Goal: Task Accomplishment & Management: Complete application form

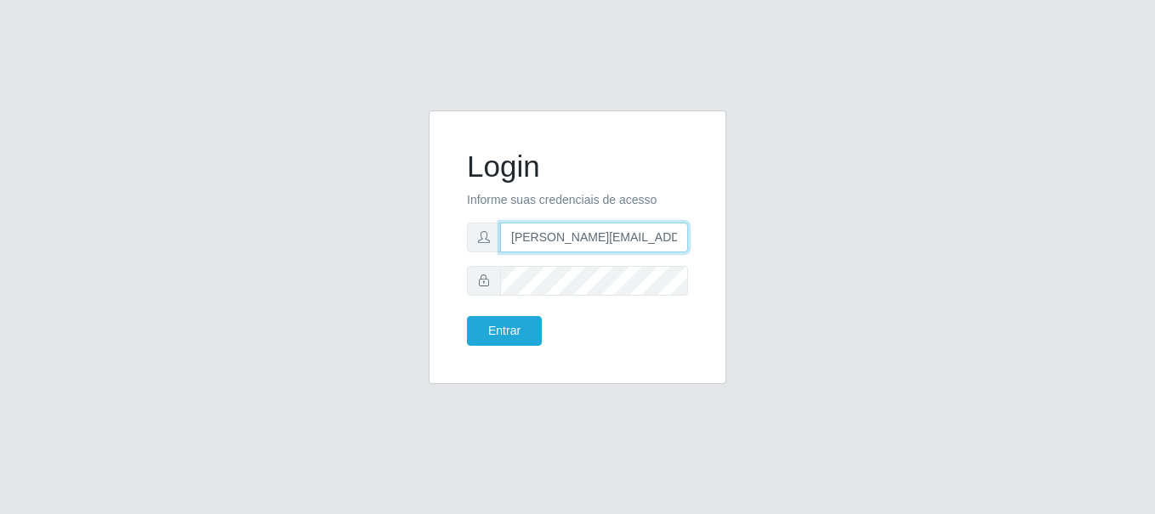
type input "[PERSON_NAME][EMAIL_ADDRESS][PERSON_NAME][DOMAIN_NAME]"
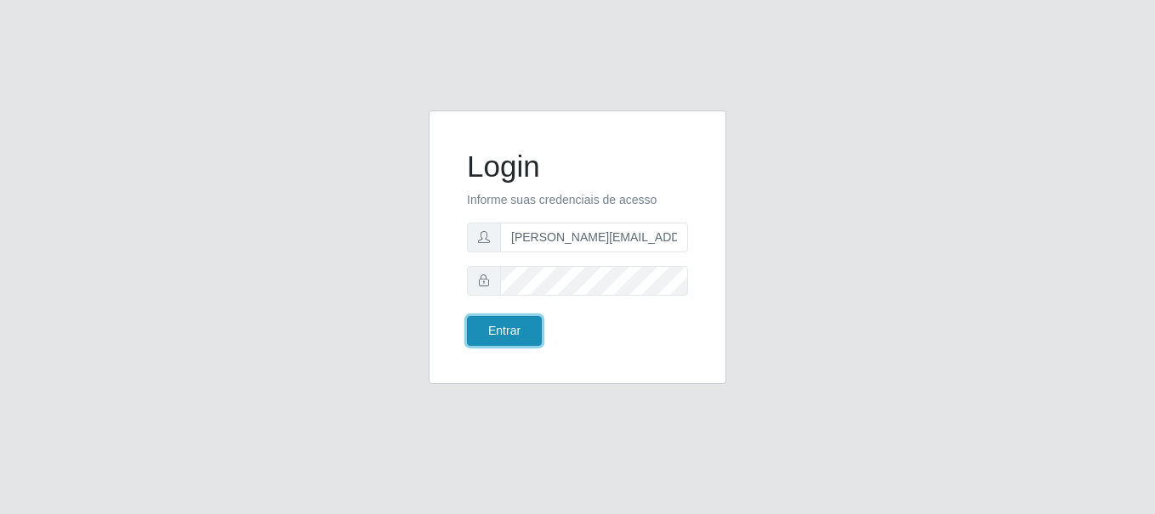
click at [503, 331] on button "Entrar" at bounding box center [504, 331] width 75 height 30
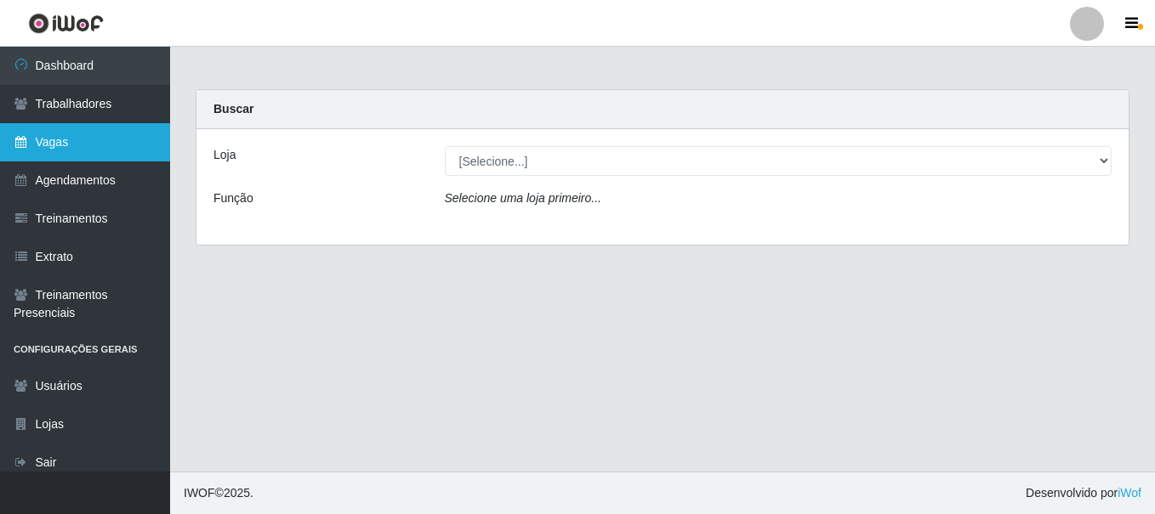
click at [85, 142] on link "Vagas" at bounding box center [85, 142] width 170 height 38
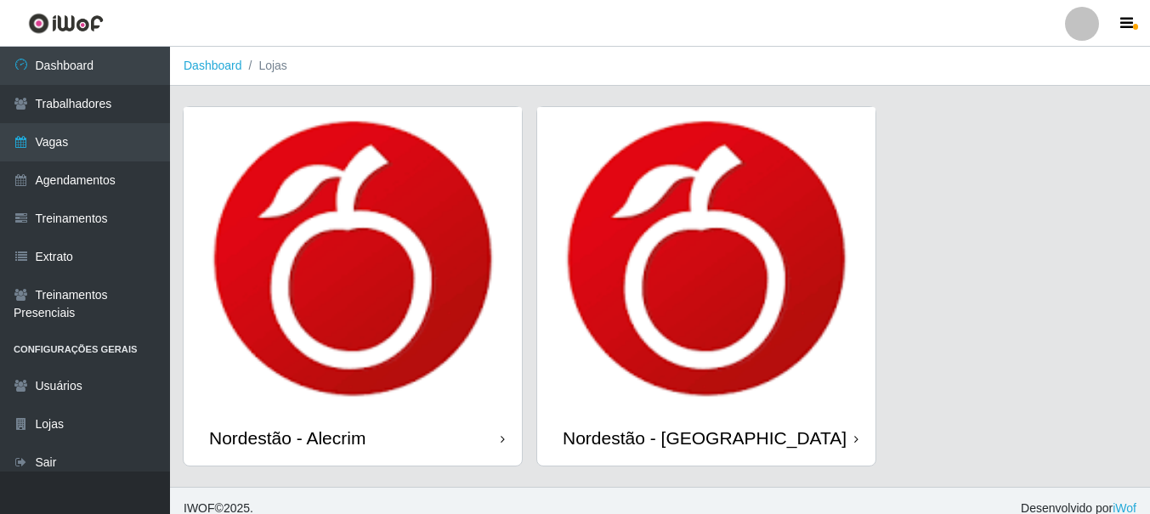
click at [291, 438] on div "Nordestão - Alecrim" at bounding box center [287, 438] width 156 height 21
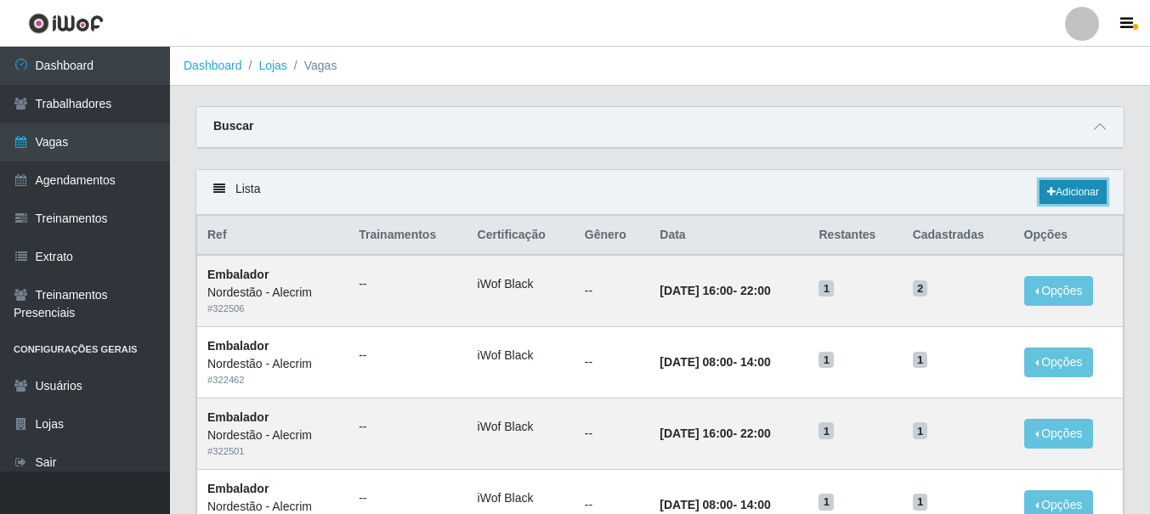
click at [1071, 193] on link "Adicionar" at bounding box center [1073, 192] width 67 height 24
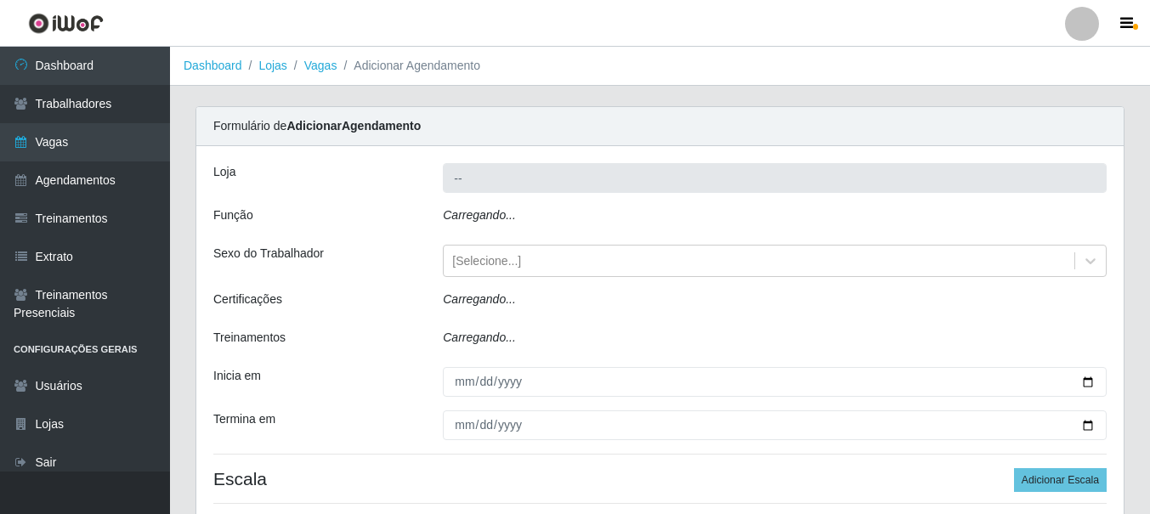
type input "Nordestão - Alecrim"
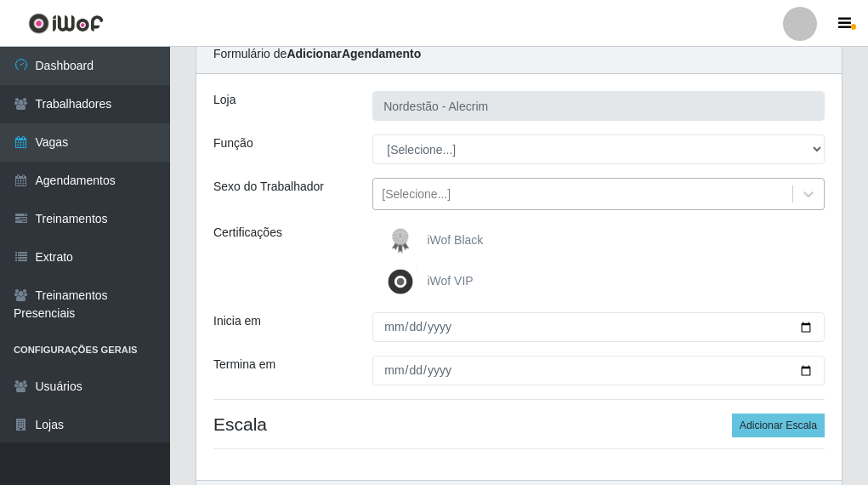
scroll to position [170, 0]
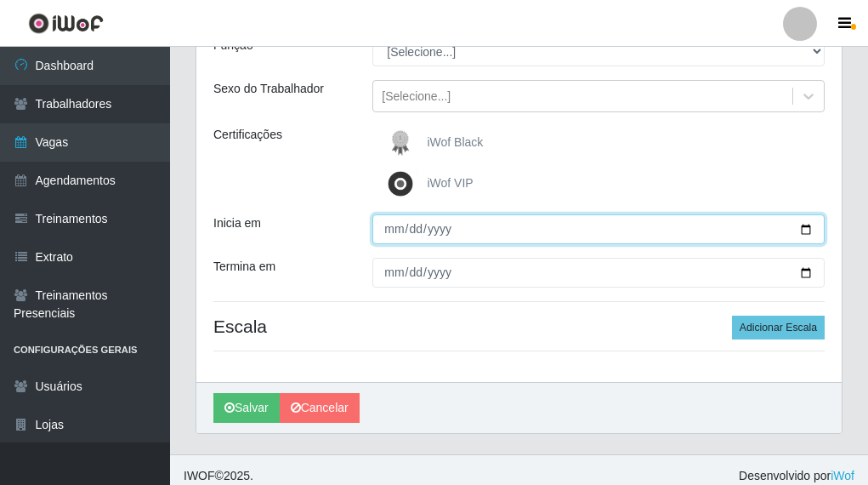
click at [559, 236] on input "Inicia em" at bounding box center [598, 229] width 452 height 30
click at [597, 235] on input "Inicia em" at bounding box center [598, 229] width 452 height 30
click at [597, 234] on input "Inicia em" at bounding box center [598, 229] width 452 height 30
